Goal: Check status: Check status

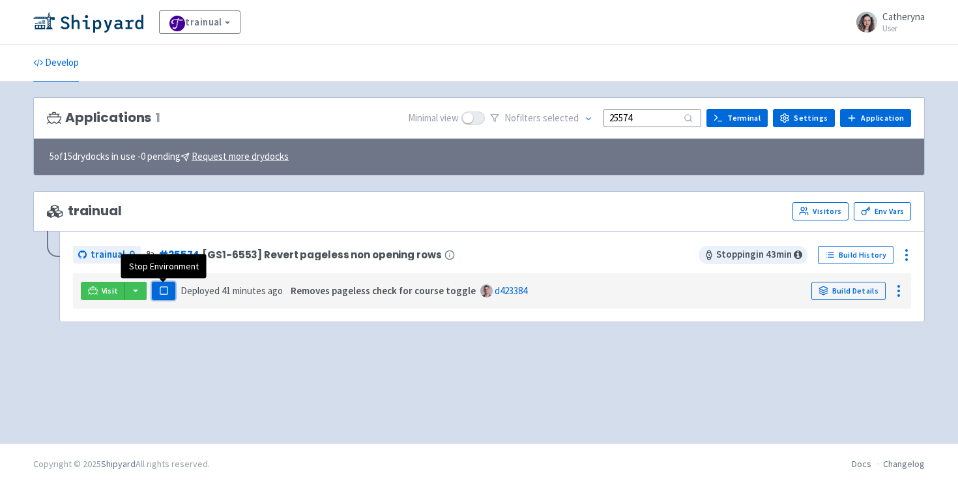
click at [164, 293] on rect "button" at bounding box center [163, 290] width 7 height 7
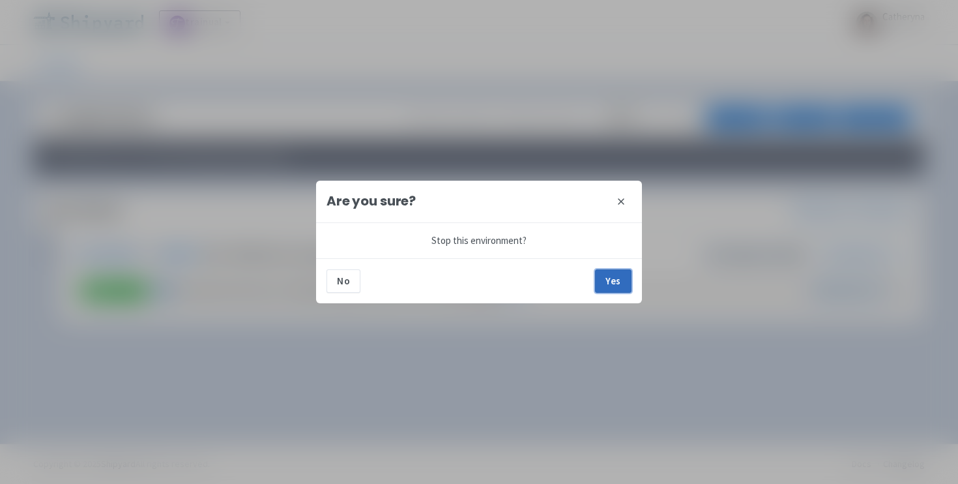
click at [608, 280] on button "Yes" at bounding box center [613, 280] width 37 height 23
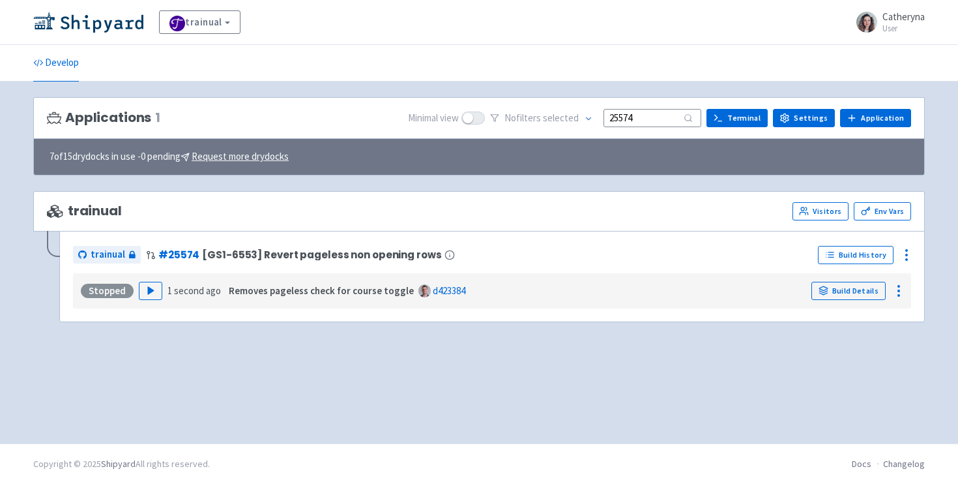
click at [670, 117] on input "25574" at bounding box center [653, 118] width 98 height 18
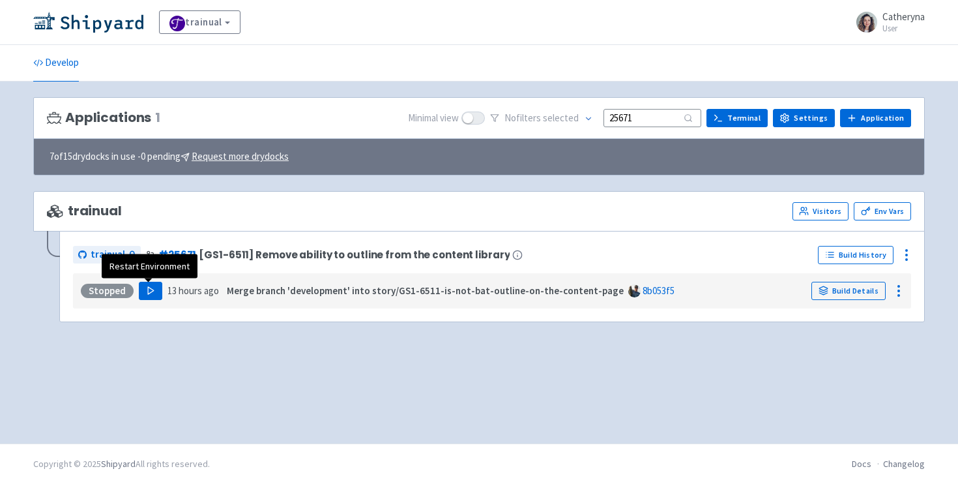
type input "25671"
click at [142, 291] on button "Play" at bounding box center [150, 291] width 23 height 18
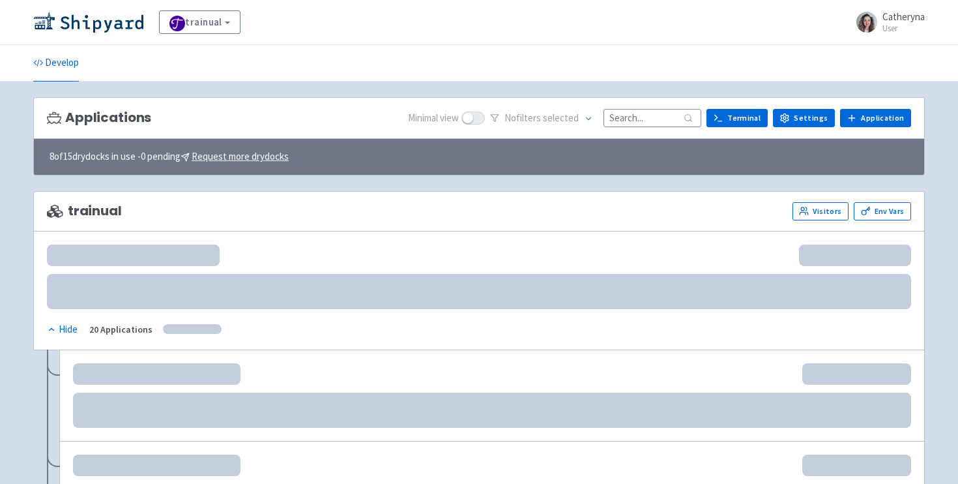
click at [636, 121] on input at bounding box center [653, 118] width 98 height 18
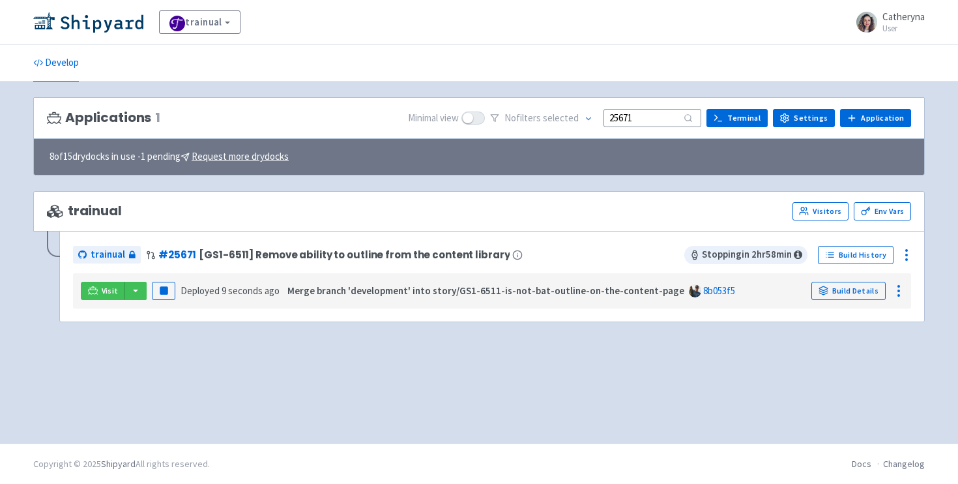
type input "25671"
click at [128, 301] on div "Visit Pause Deployed 9 seconds ago Merge branch 'development' into story/GS1-65…" at bounding box center [492, 290] width 828 height 25
click at [134, 296] on button "button" at bounding box center [136, 291] width 22 height 18
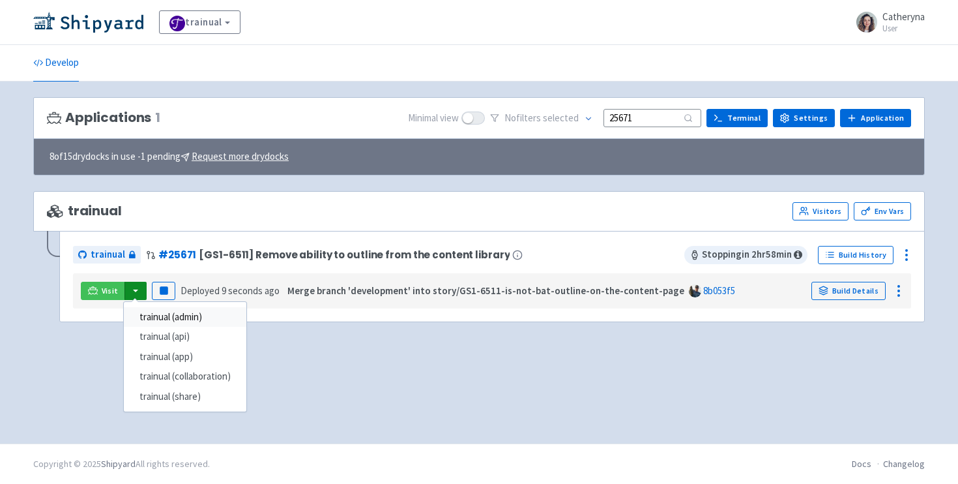
click at [198, 323] on link "trainual (admin)" at bounding box center [185, 317] width 123 height 20
